Goal: Information Seeking & Learning: Learn about a topic

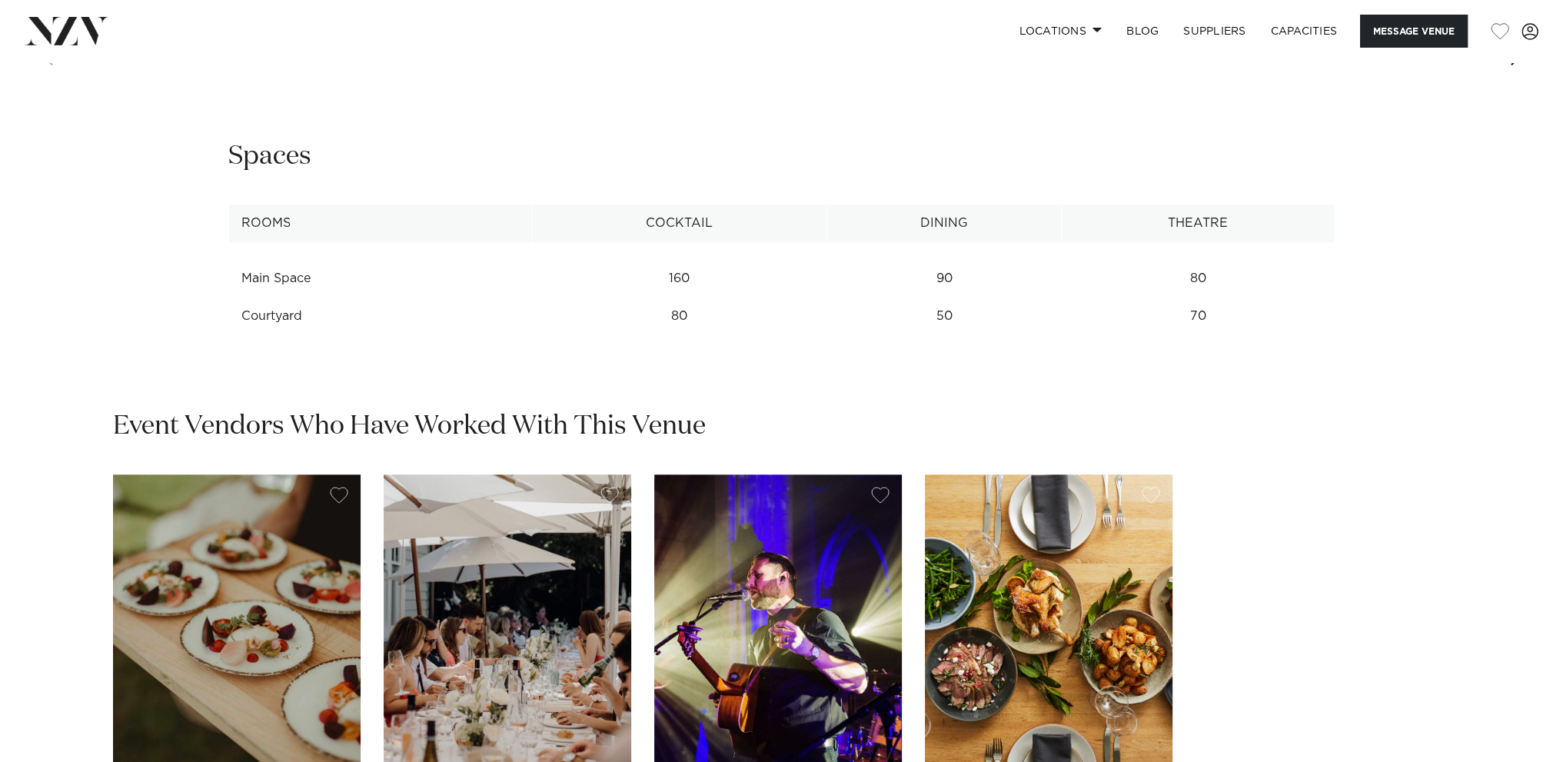
scroll to position [2383, 0]
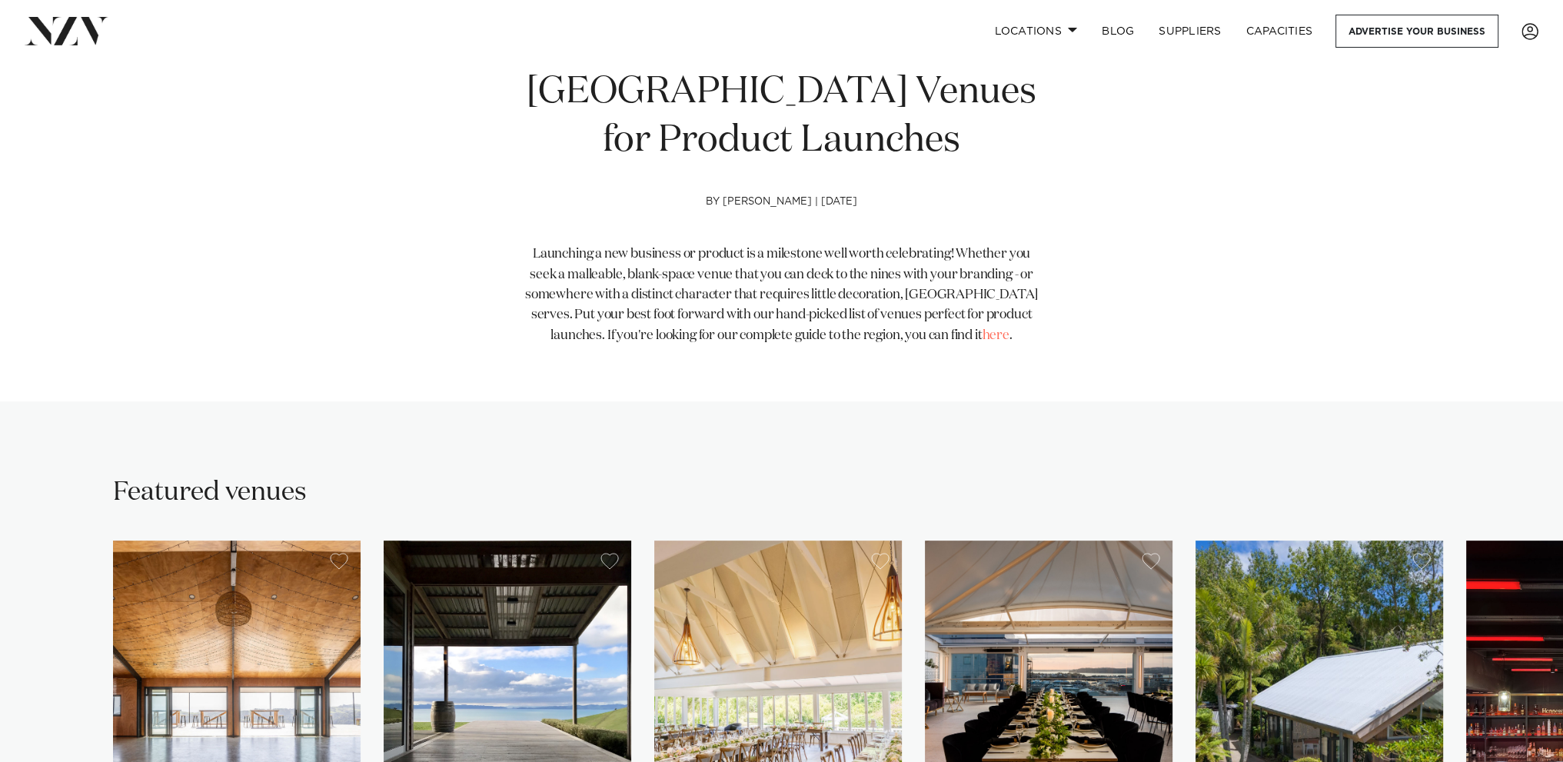
scroll to position [1076, 0]
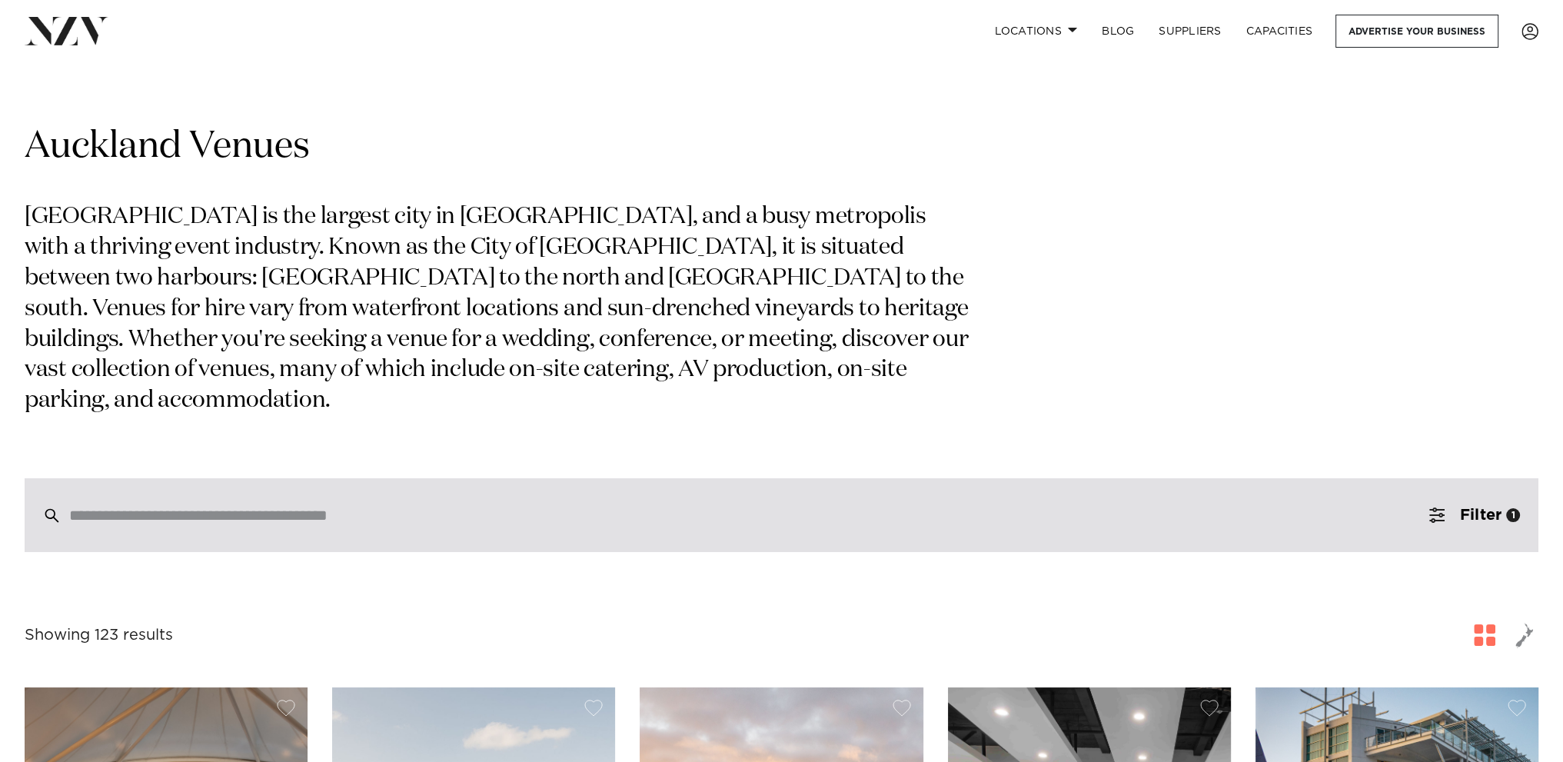
scroll to position [461, 0]
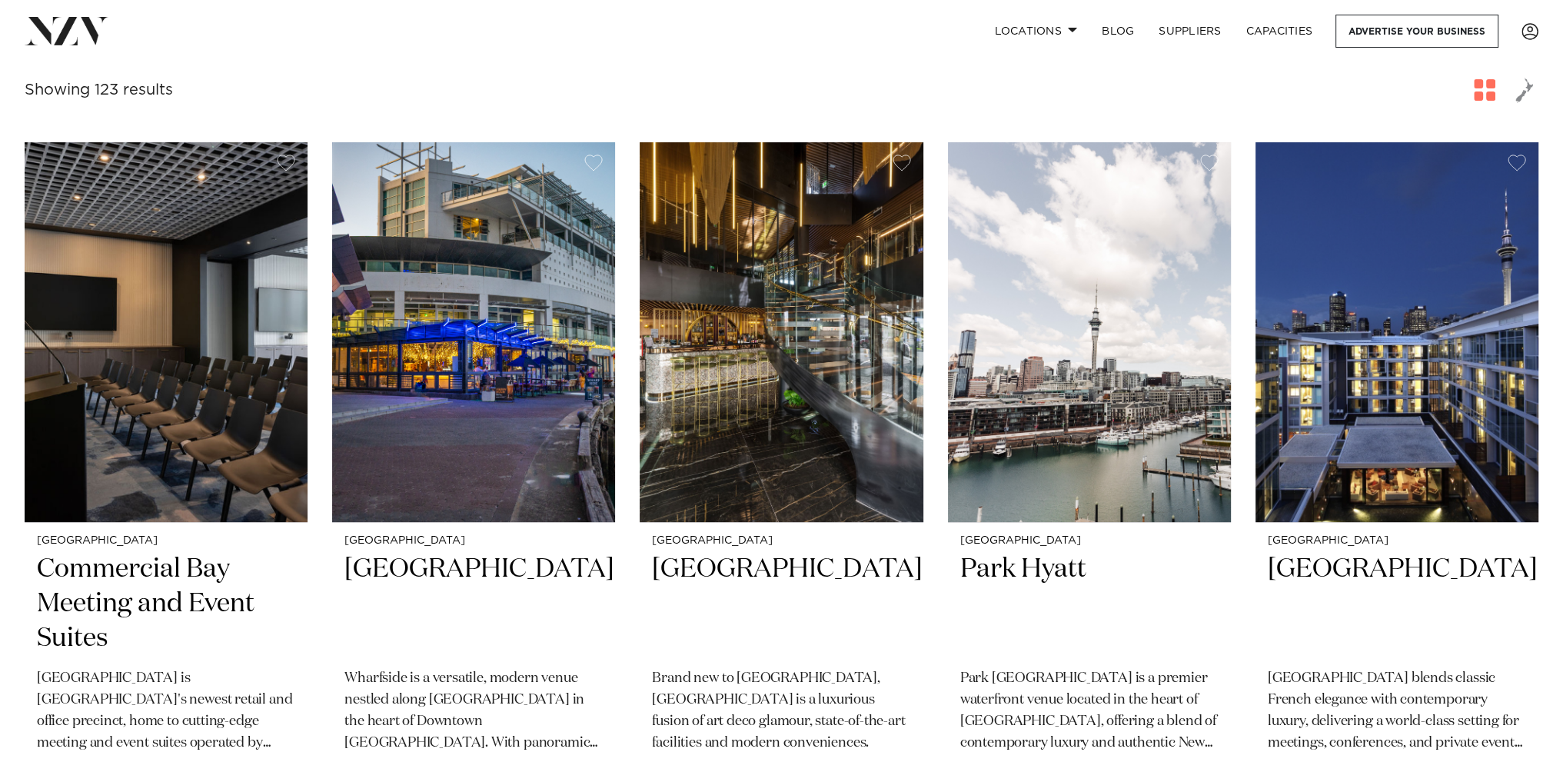
scroll to position [526, 0]
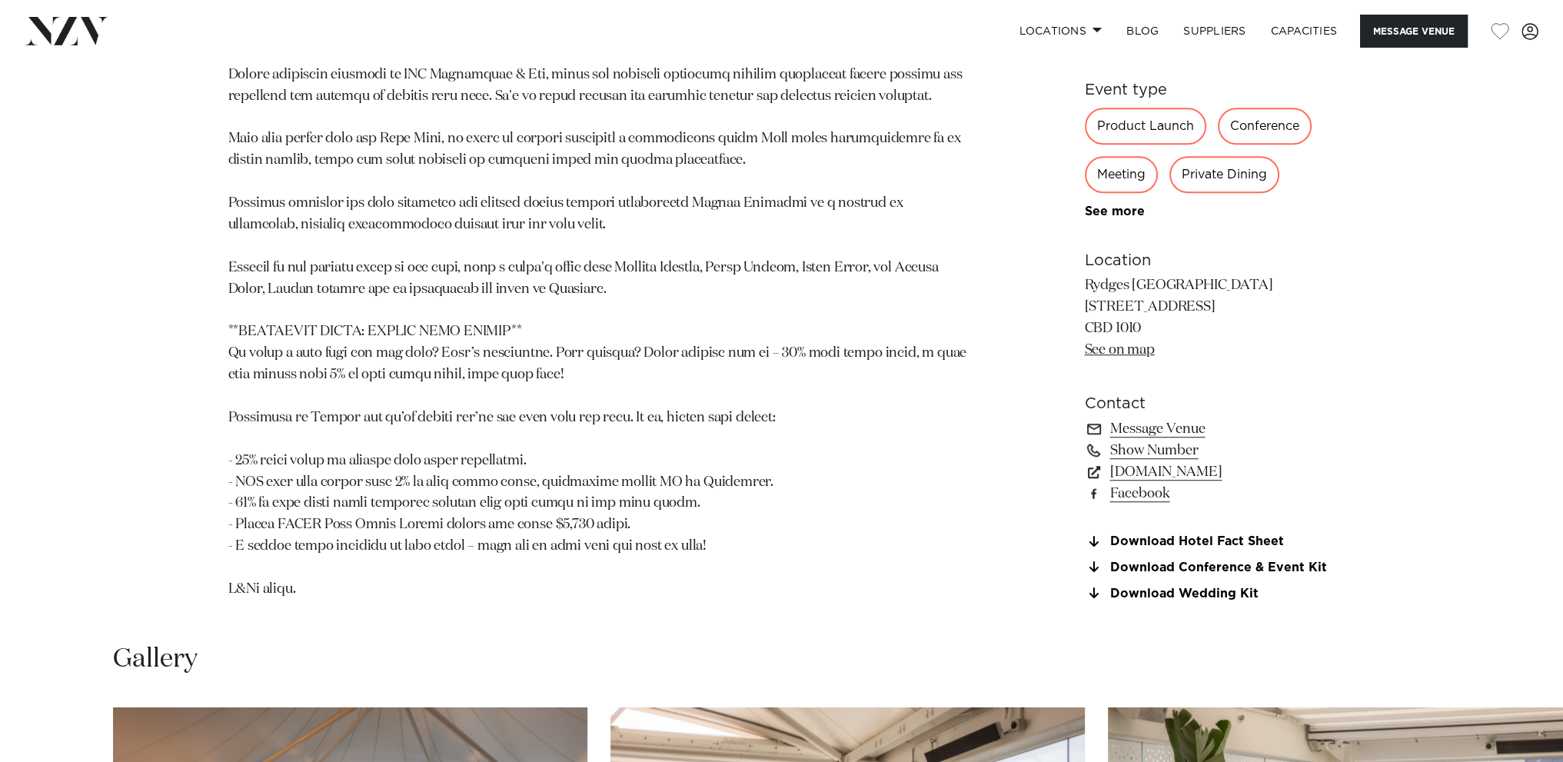
scroll to position [1384, 0]
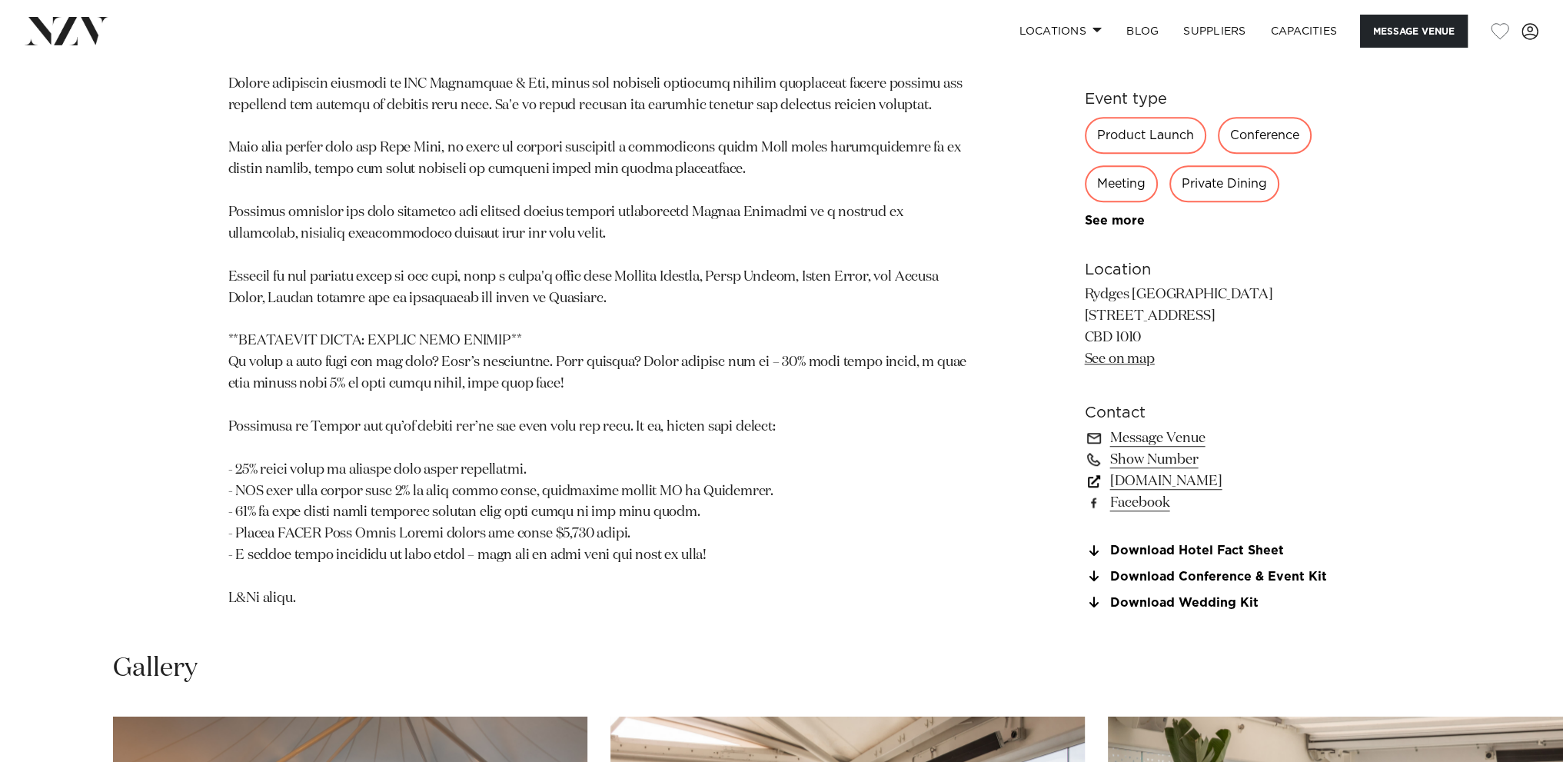
click at [1150, 488] on link "www.rydges.com" at bounding box center [1210, 481] width 251 height 22
